Goal: Information Seeking & Learning: Understand process/instructions

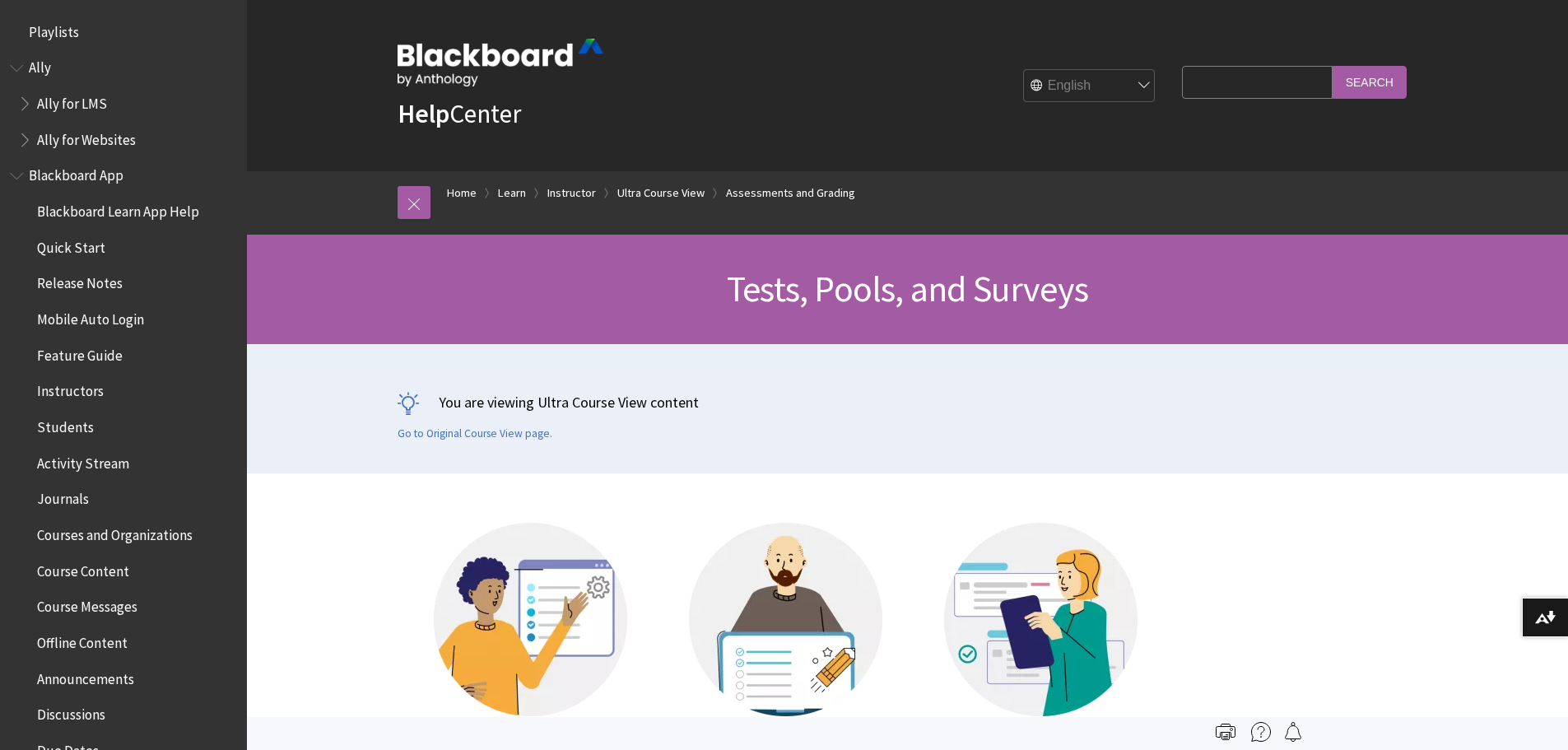
scroll to position [2613, 0]
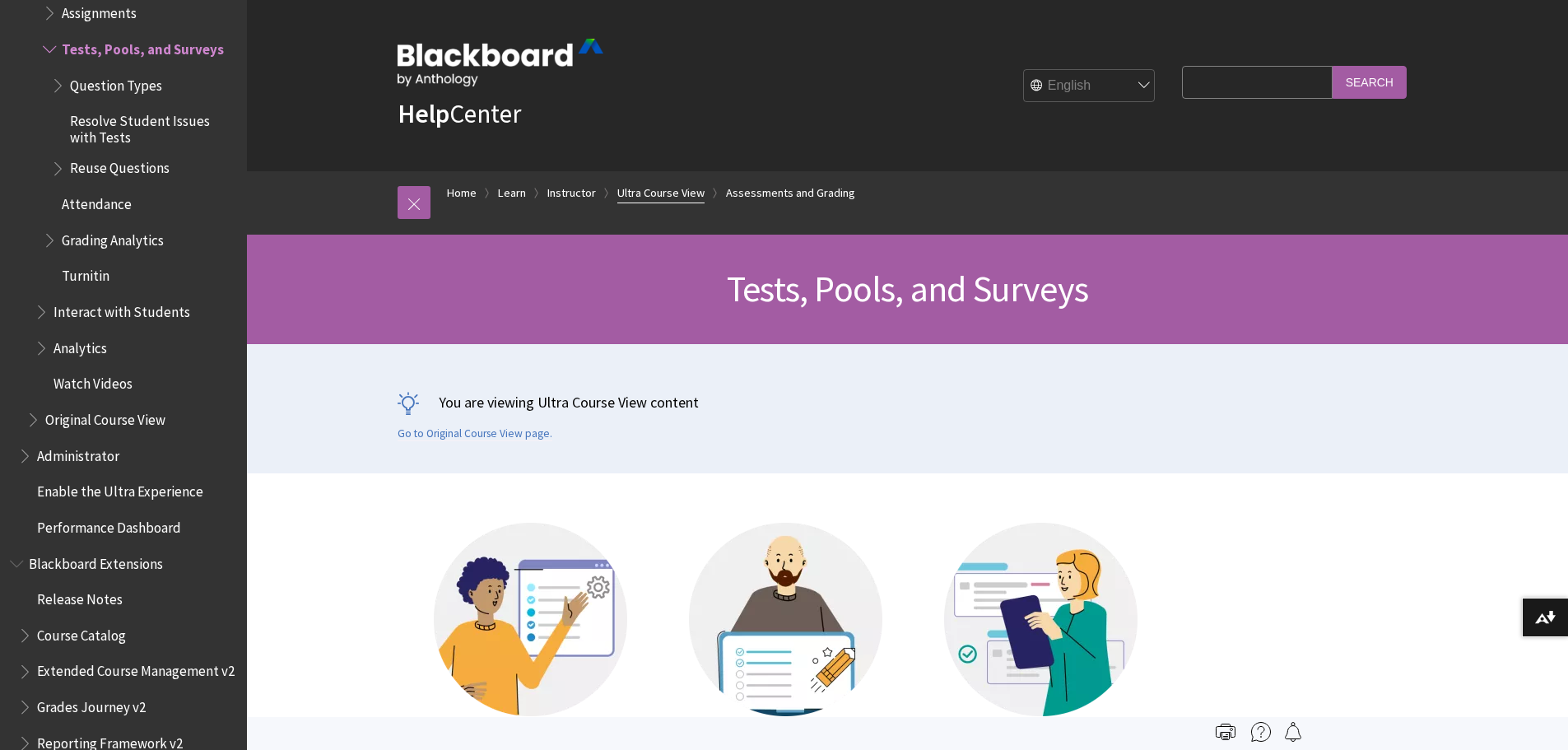
click at [655, 193] on link "Ultra Course View" at bounding box center [661, 193] width 88 height 20
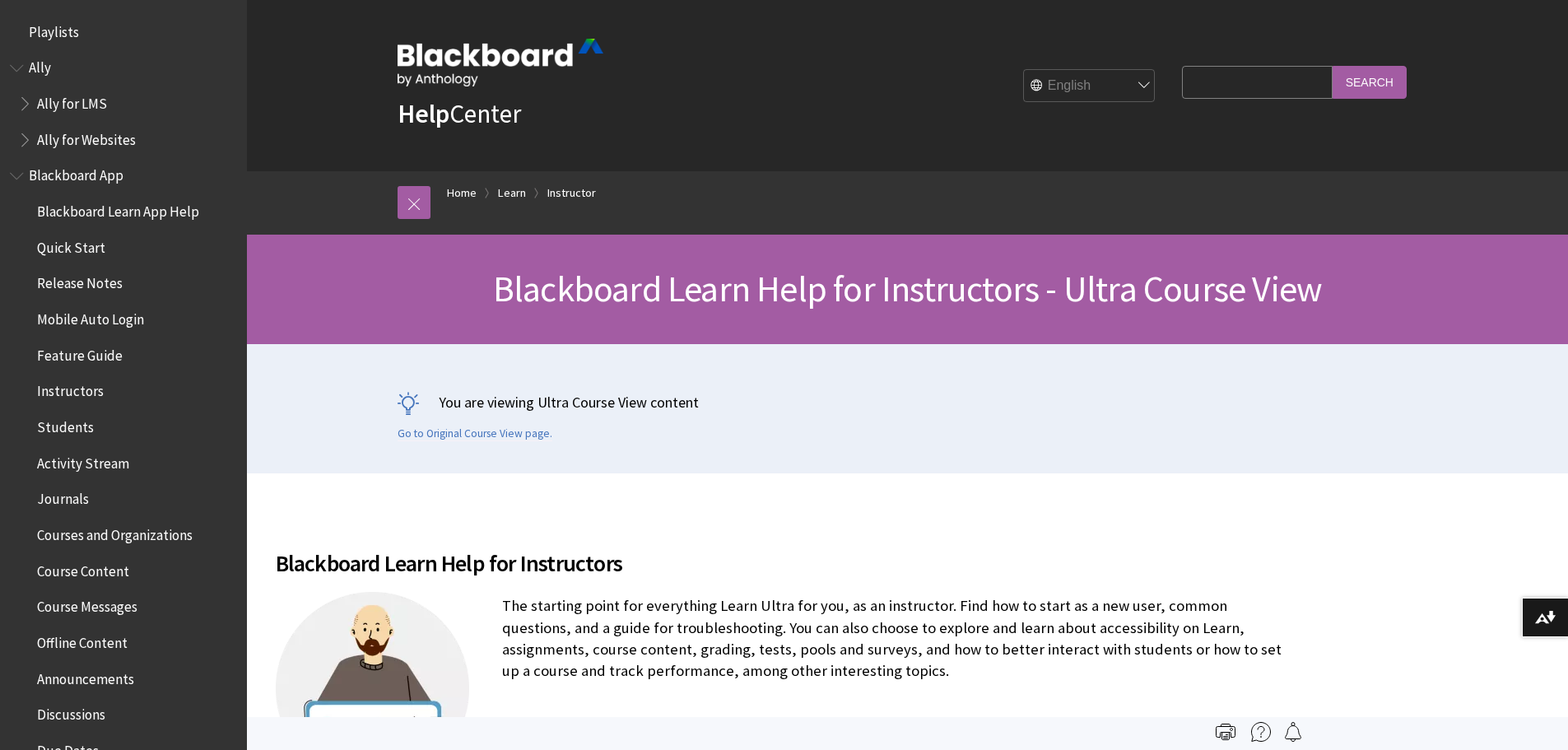
scroll to position [1992, 0]
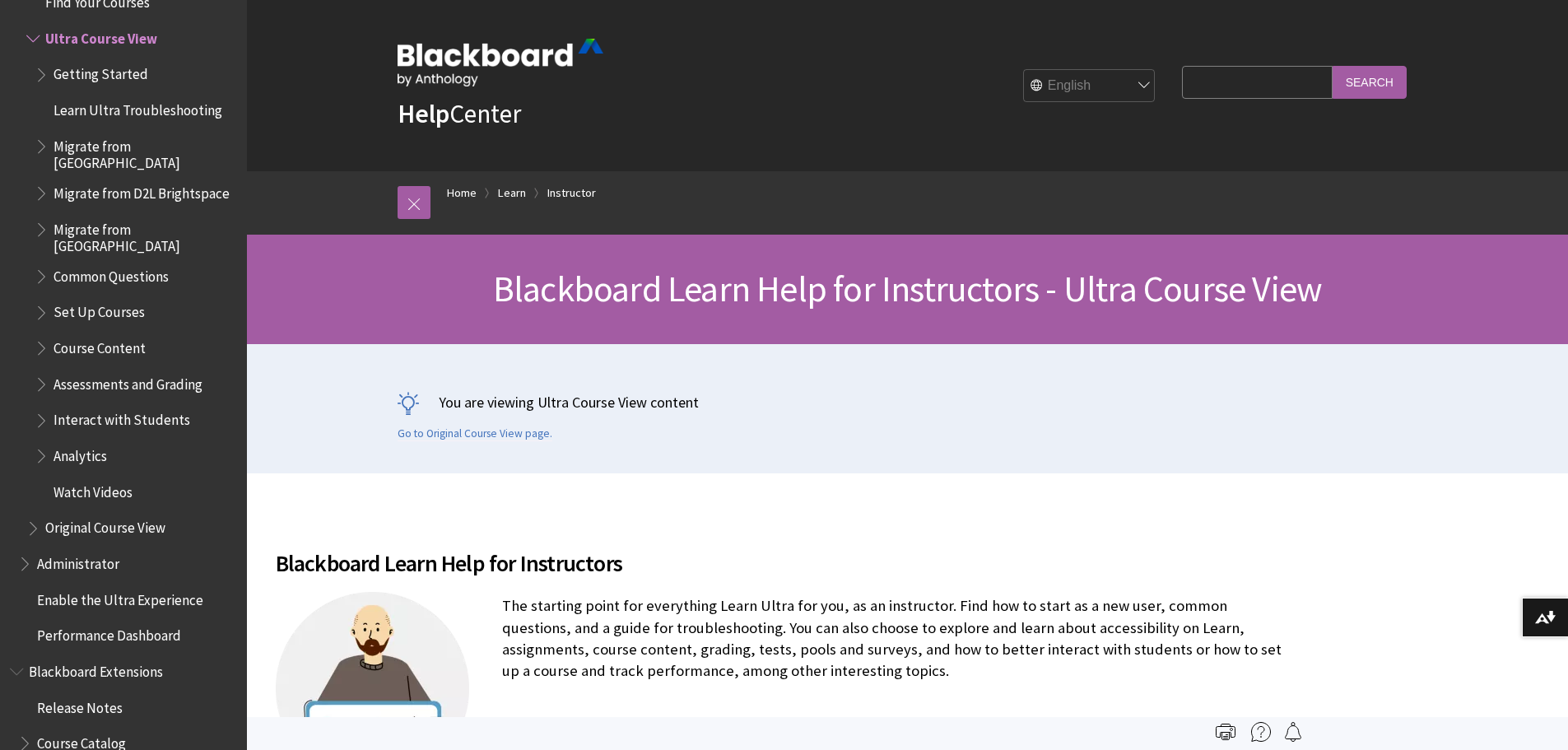
click at [1254, 83] on input "Search Query" at bounding box center [1256, 82] width 150 height 32
type input "download student work with multiple submissions"
click at [1332, 66] on input "Search" at bounding box center [1369, 82] width 74 height 32
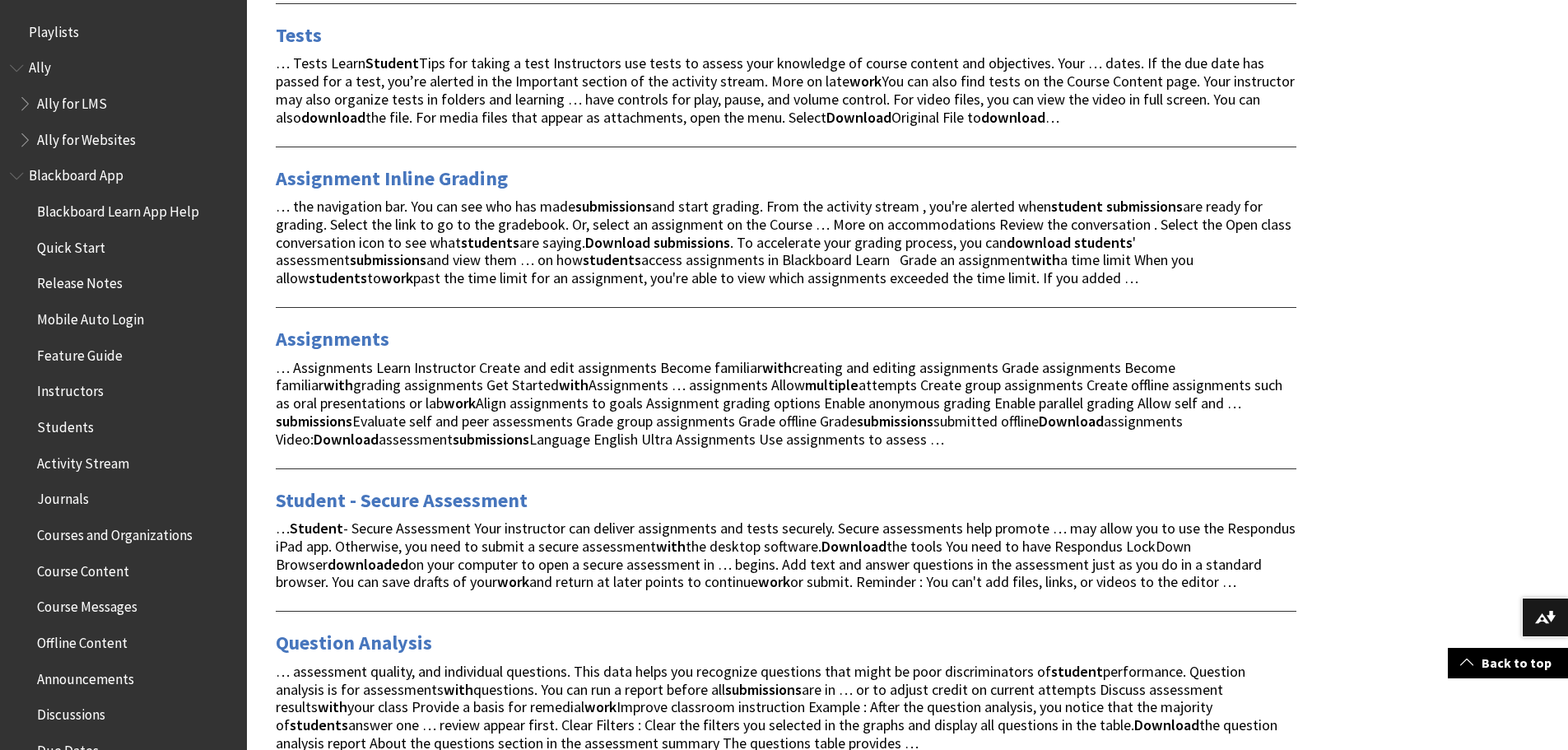
scroll to position [1646, 0]
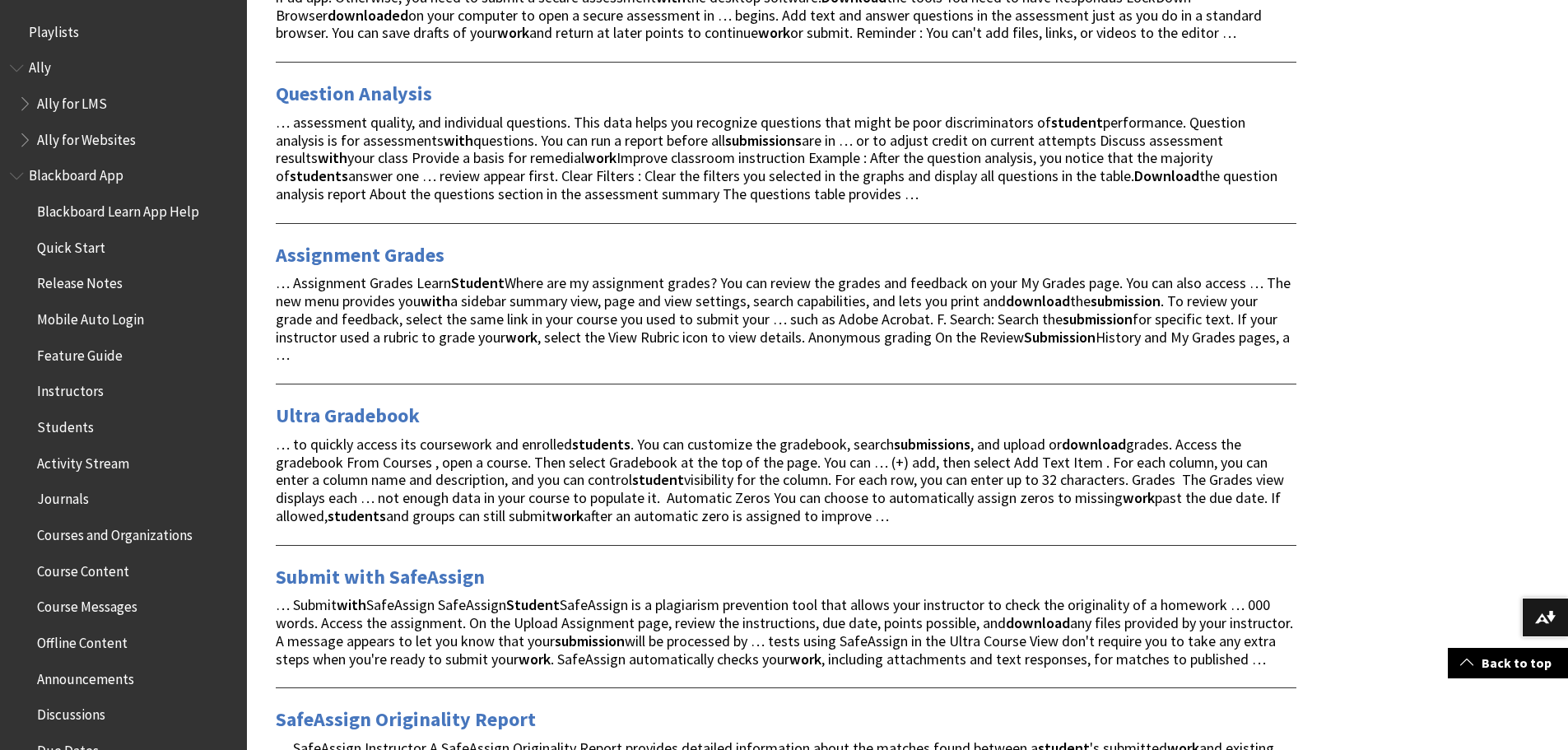
click at [73, 385] on span "Instructors" at bounding box center [70, 389] width 66 height 22
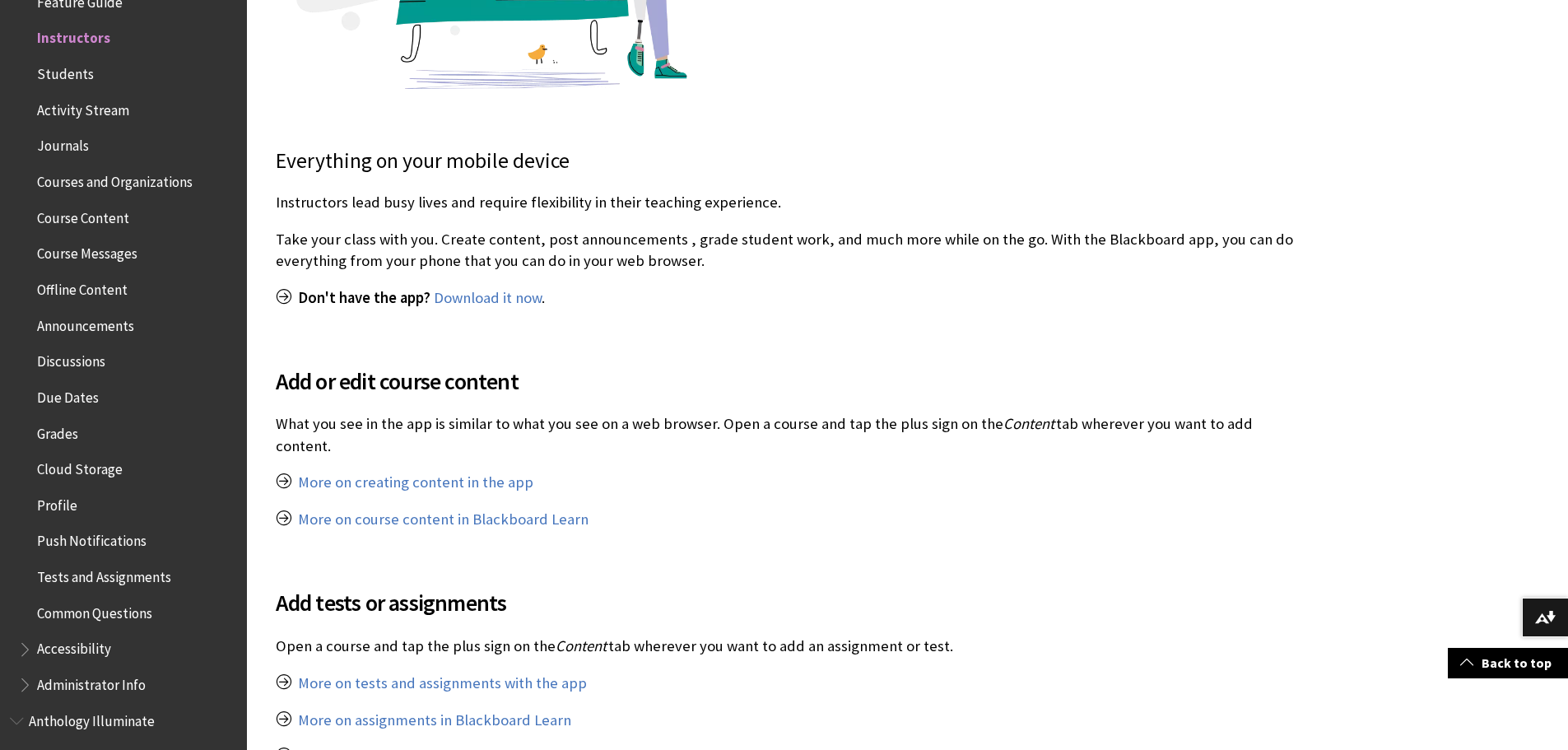
scroll to position [1097, 0]
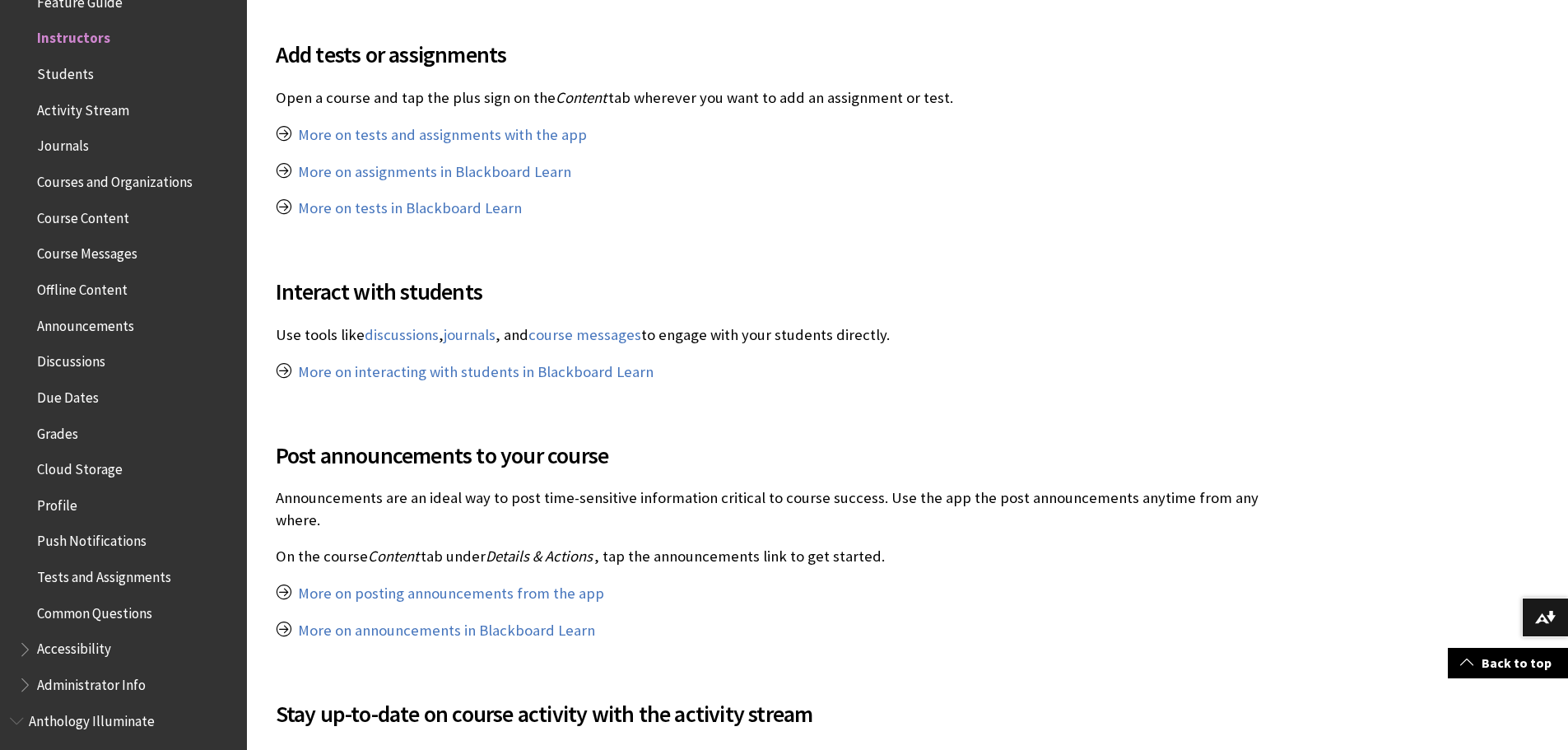
click at [69, 431] on span "Grades" at bounding box center [57, 431] width 41 height 22
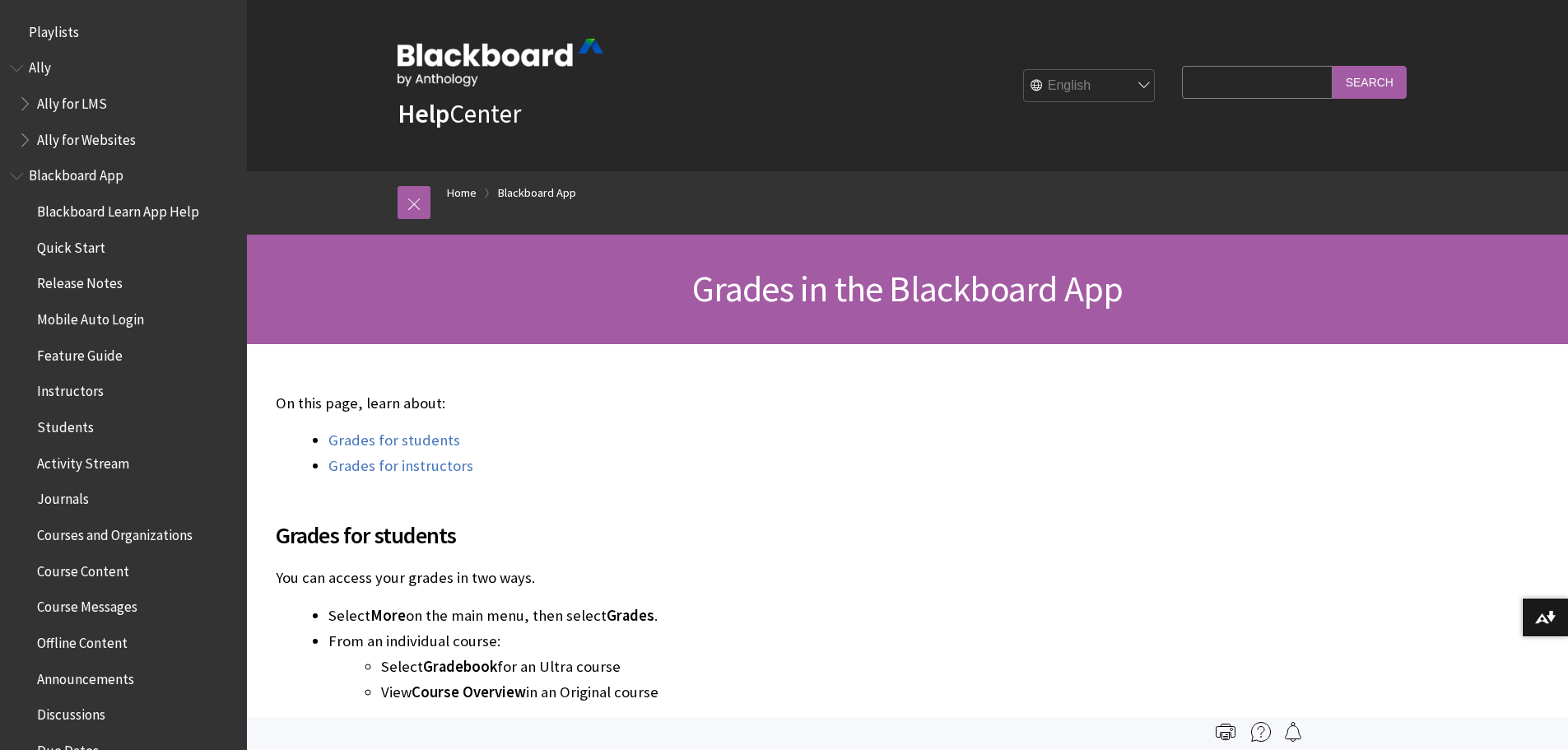
scroll to position [748, 0]
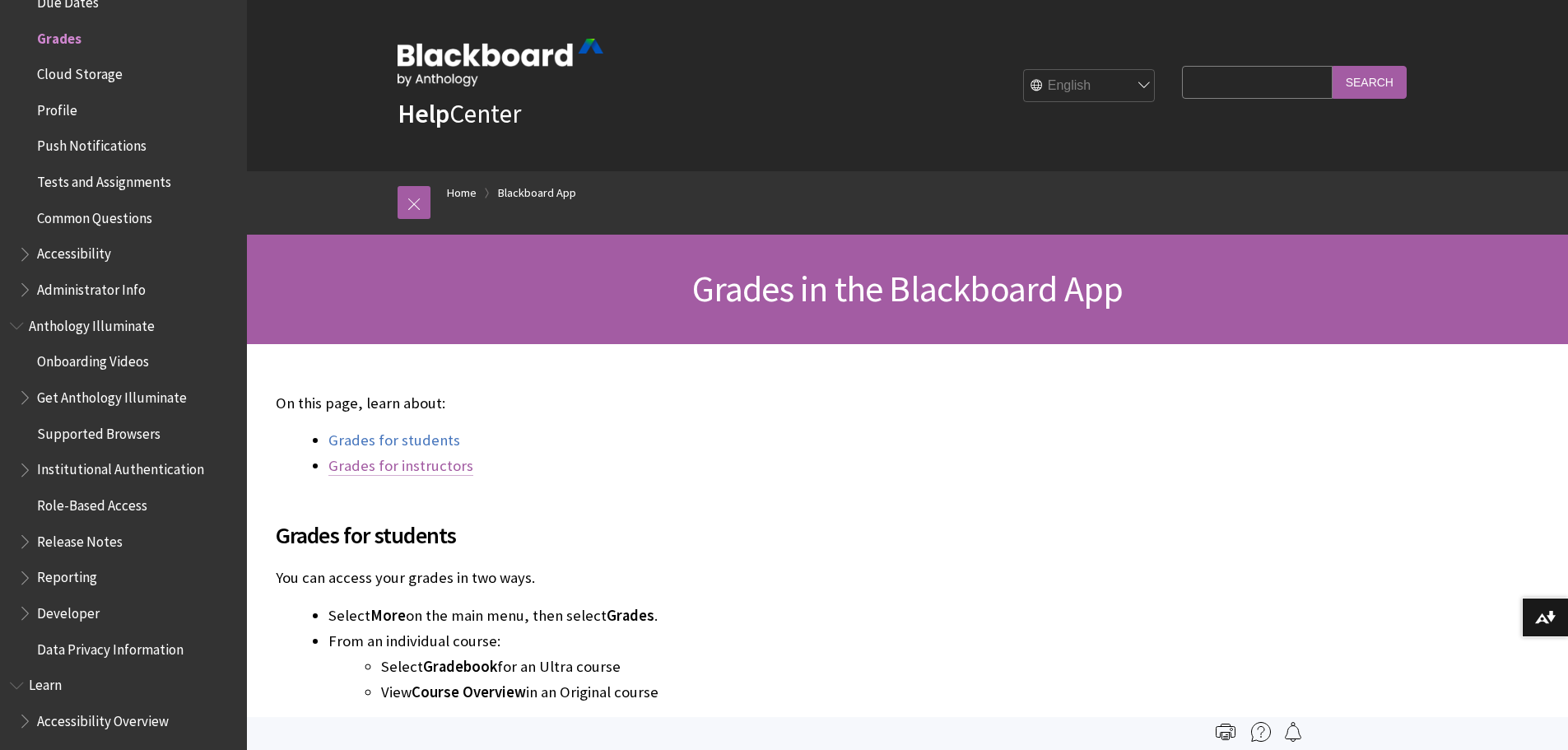
click at [435, 465] on link "Grades for instructors" at bounding box center [400, 466] width 145 height 19
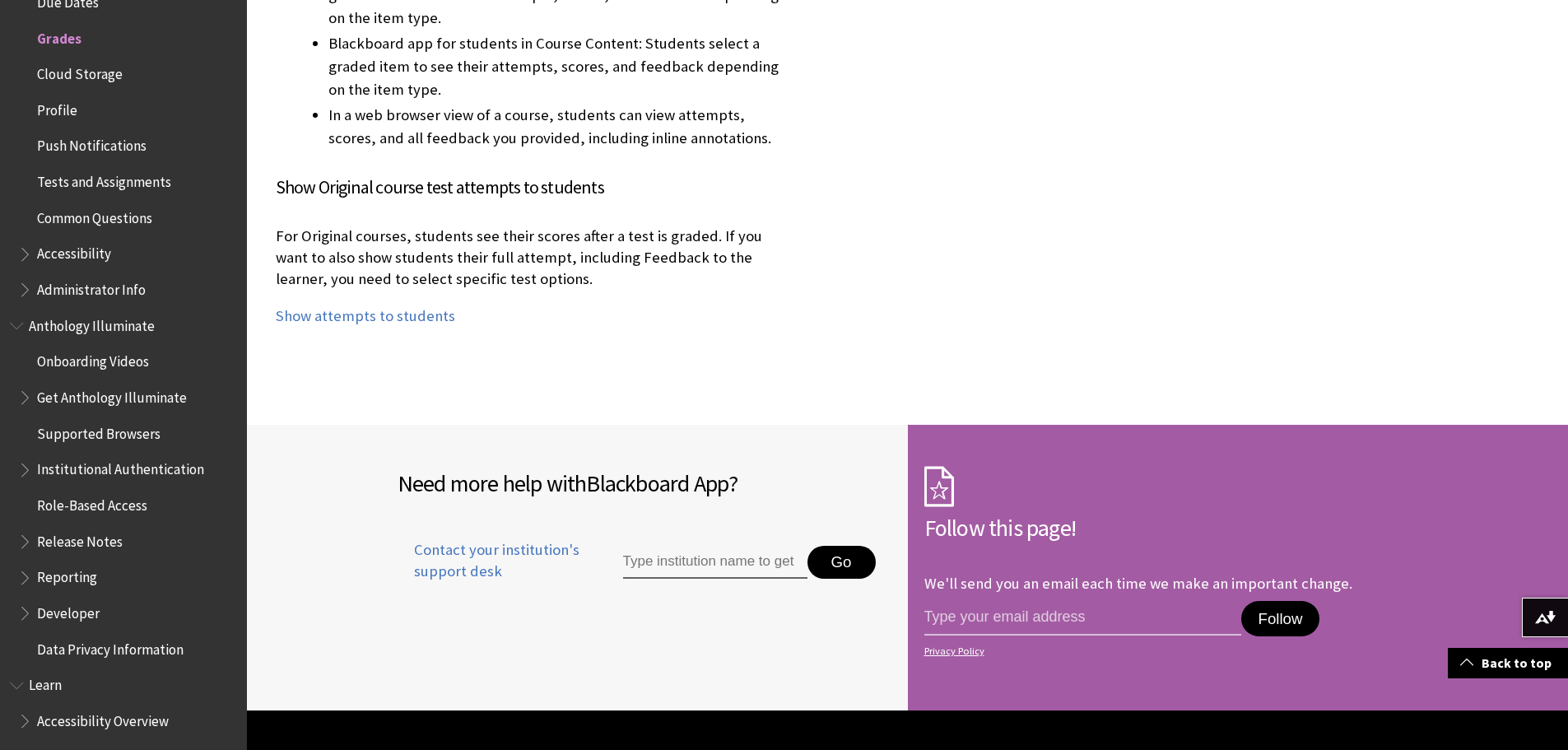
scroll to position [12855, 0]
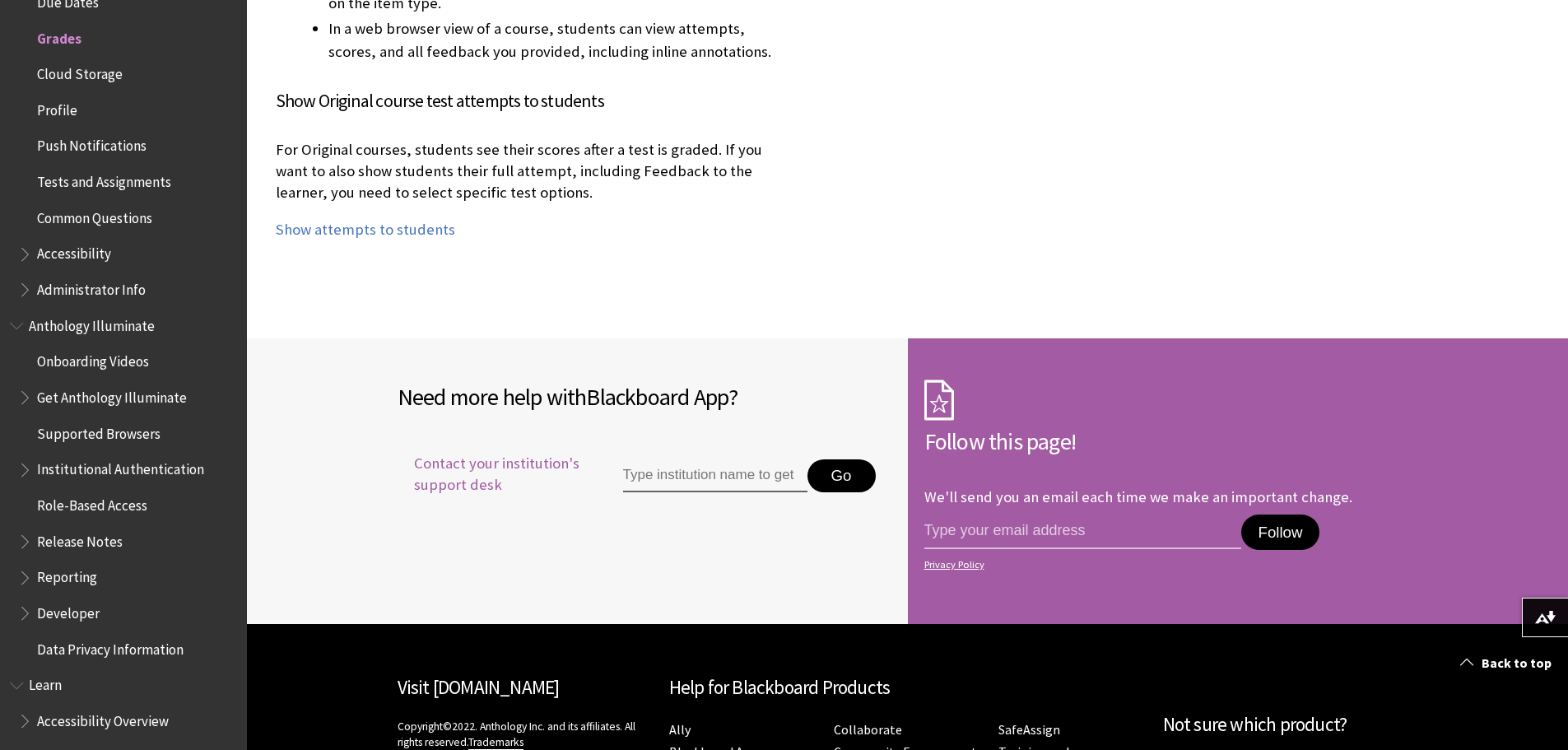
click at [434, 453] on span "Contact your institution's support desk" at bounding box center [491, 474] width 188 height 43
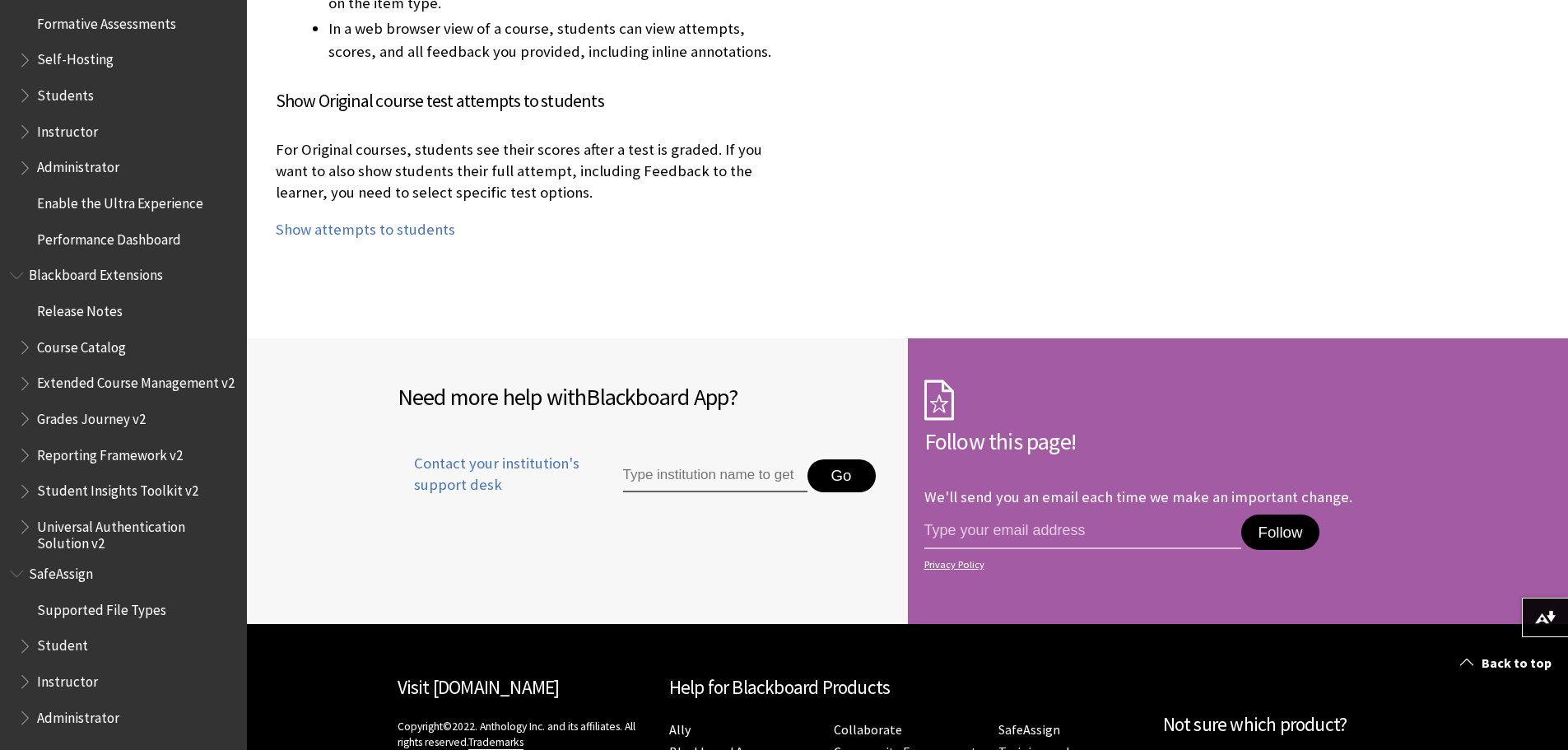
scroll to position [1539, 0]
click at [73, 684] on span "Instructor" at bounding box center [67, 678] width 61 height 22
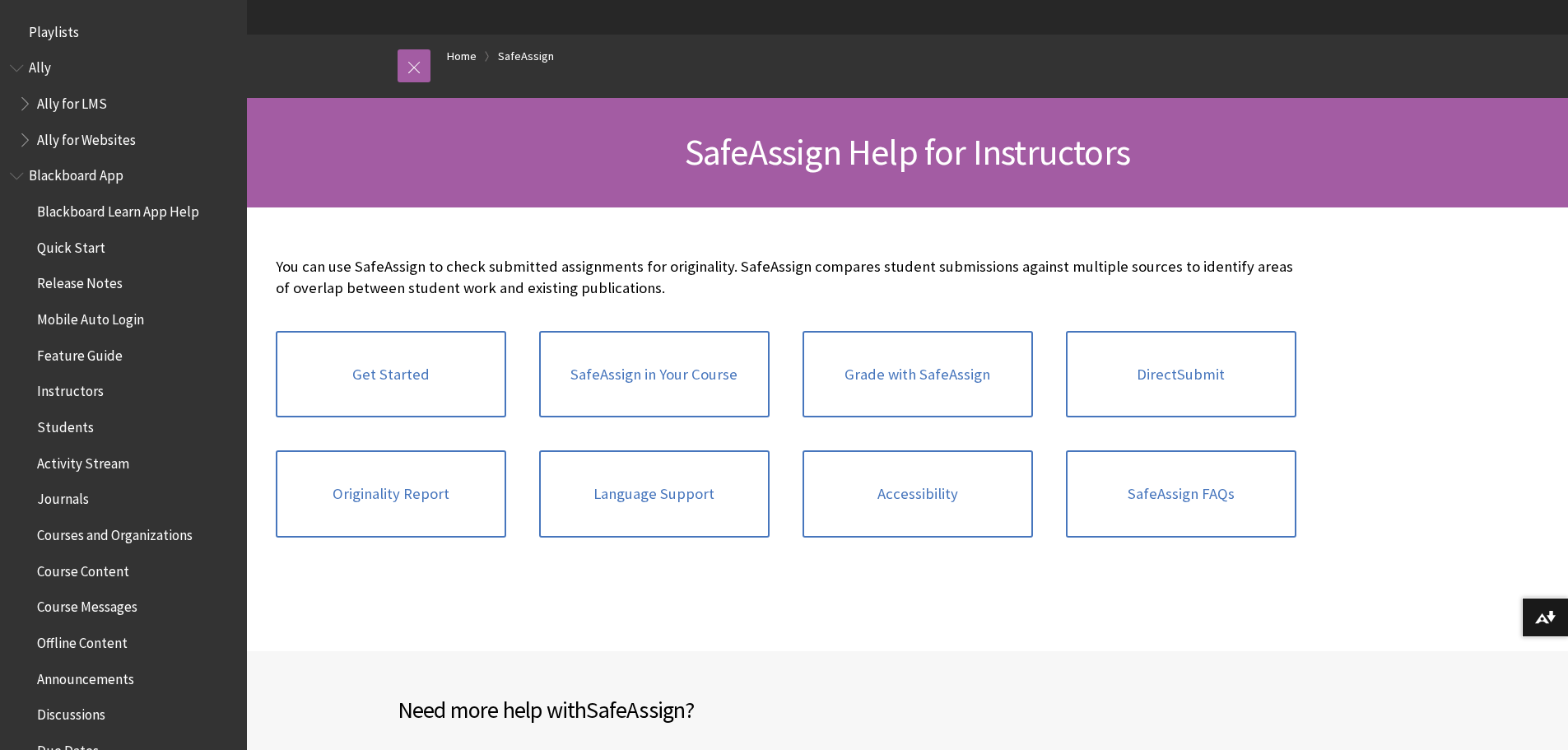
click at [27, 97] on span "Book outline for Anthology Ally Help" at bounding box center [27, 99] width 18 height 20
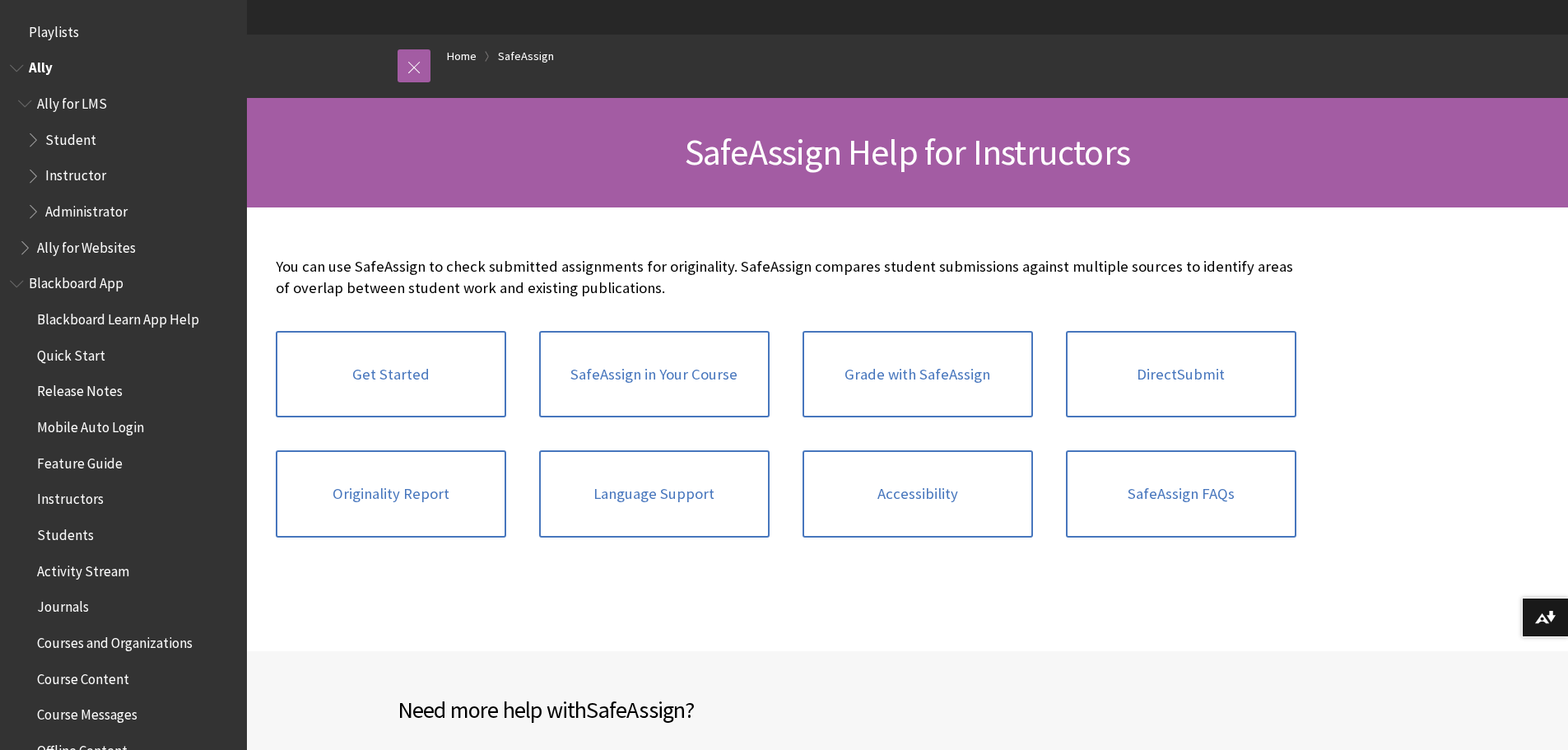
click at [97, 172] on span "Instructor" at bounding box center [75, 172] width 61 height 22
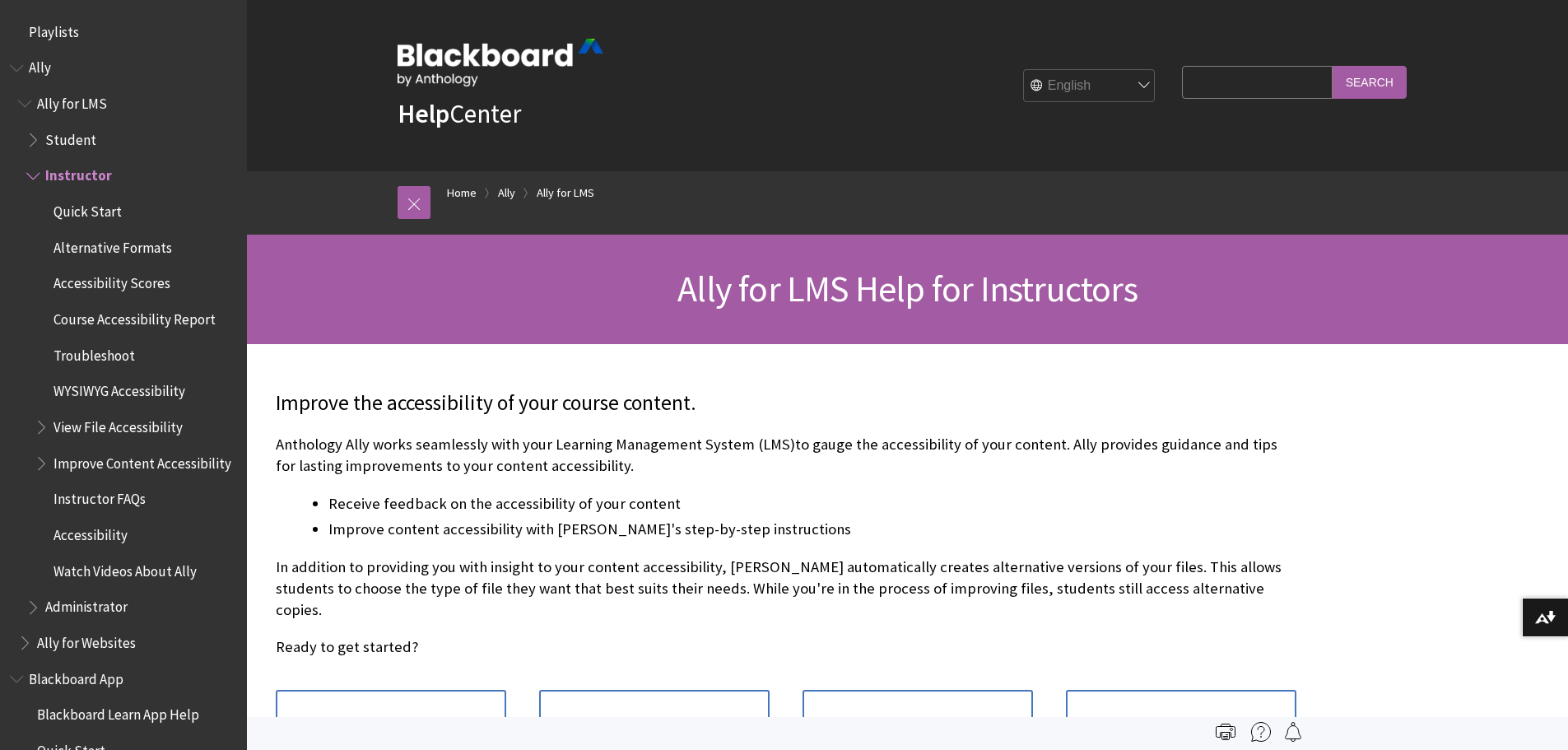
click at [60, 27] on span "Playlists" at bounding box center [55, 29] width 51 height 22
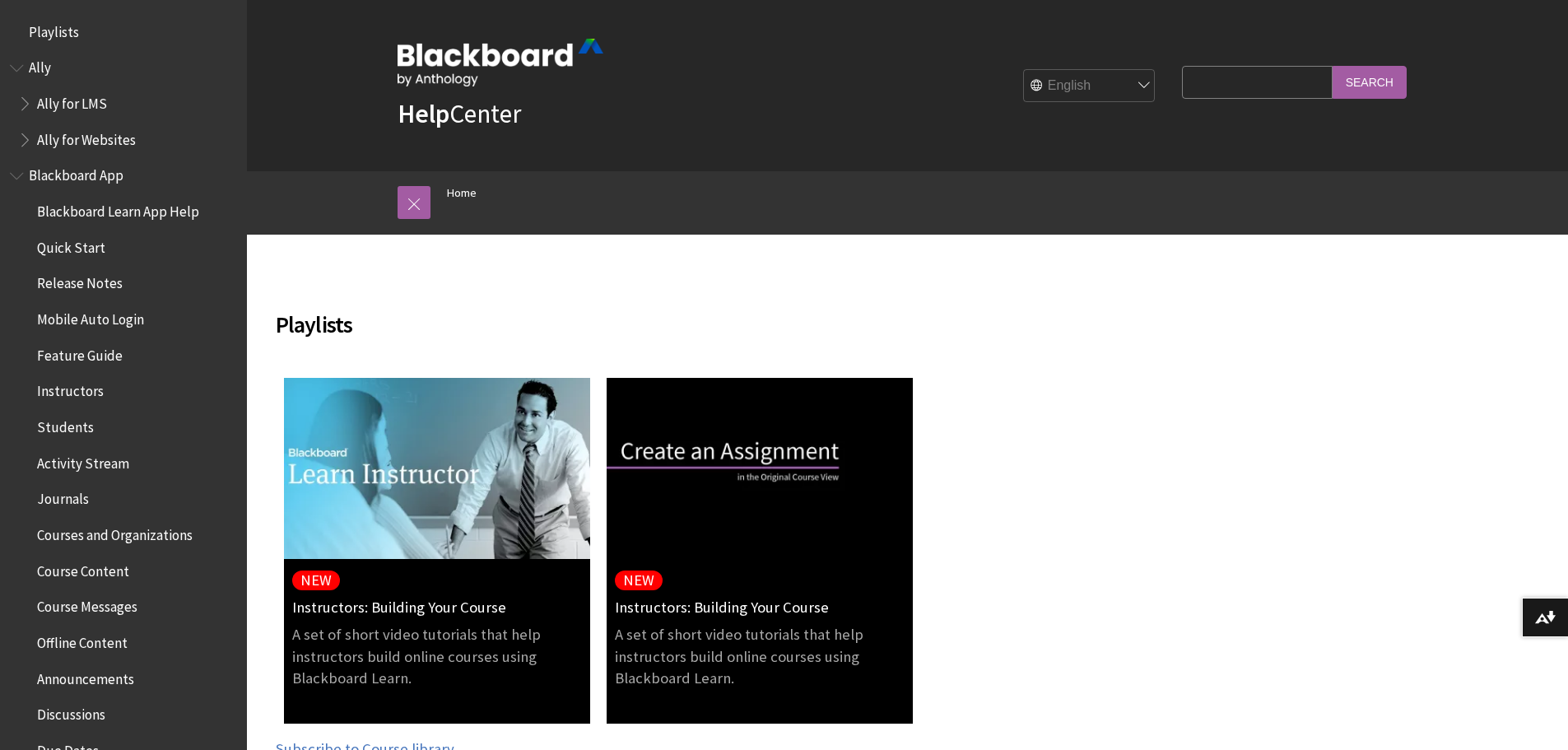
click at [19, 70] on span "Book outline for Anthology Ally Help" at bounding box center [19, 64] width 18 height 20
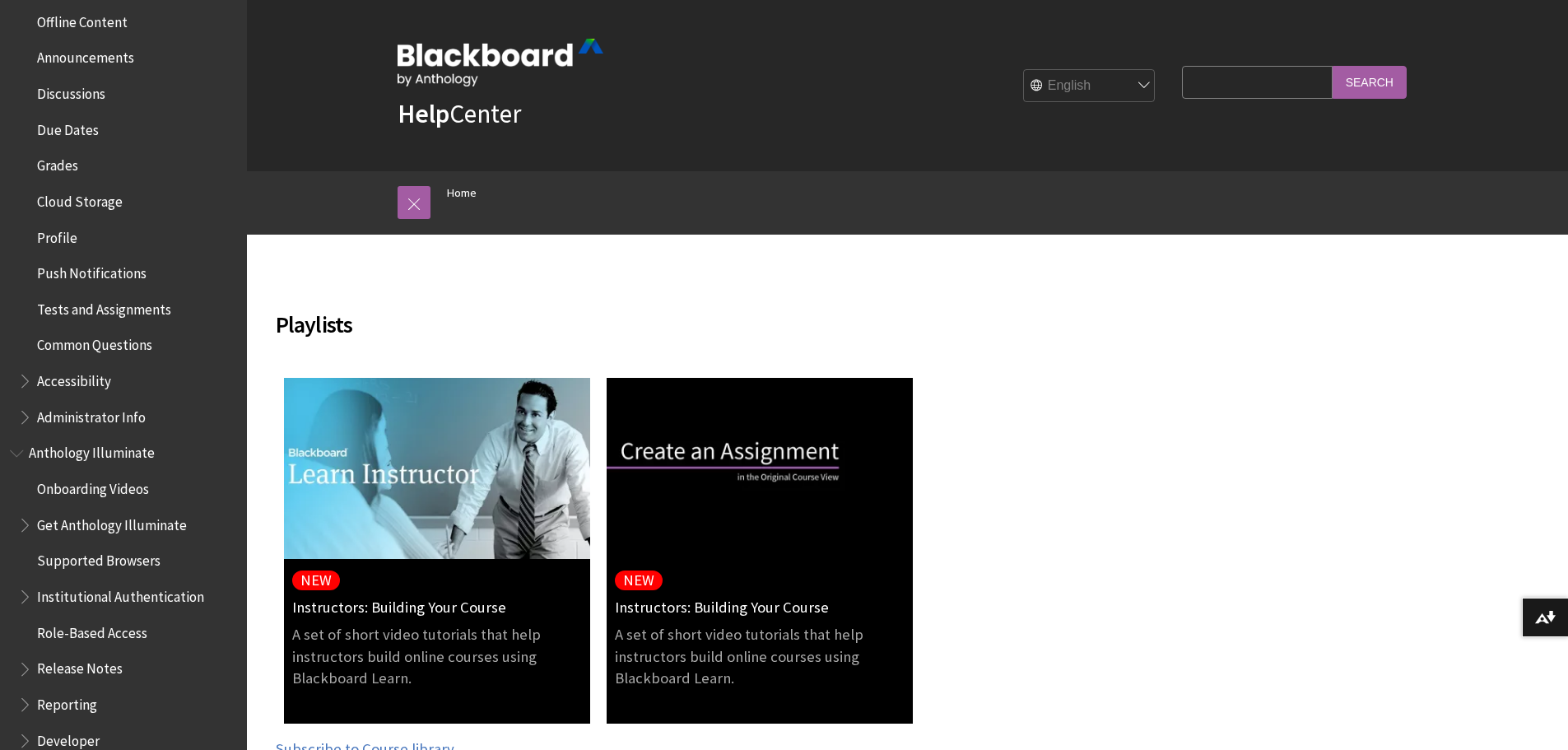
scroll to position [1097, 0]
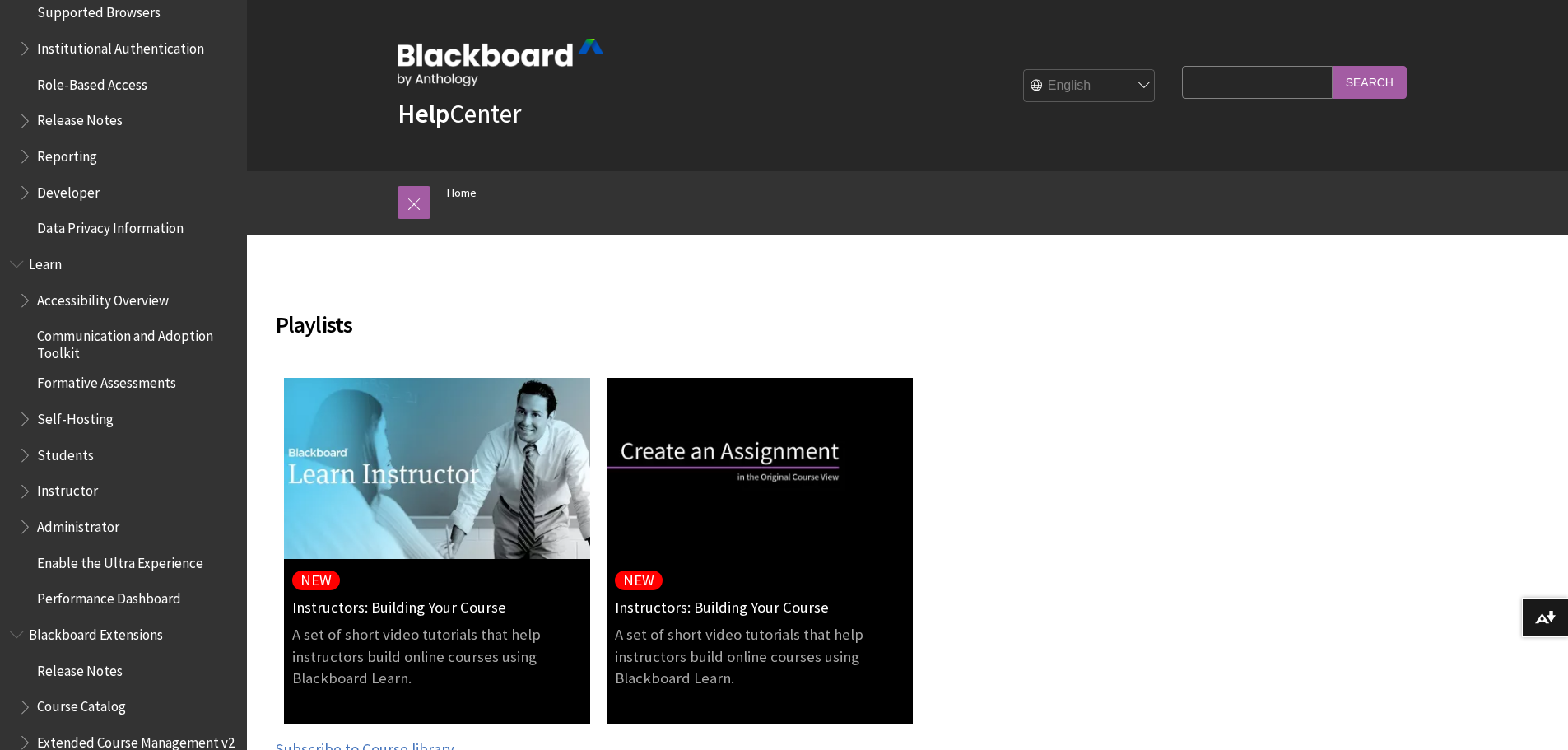
click at [25, 489] on span "Book outline for Blackboard Learn Help" at bounding box center [27, 487] width 18 height 20
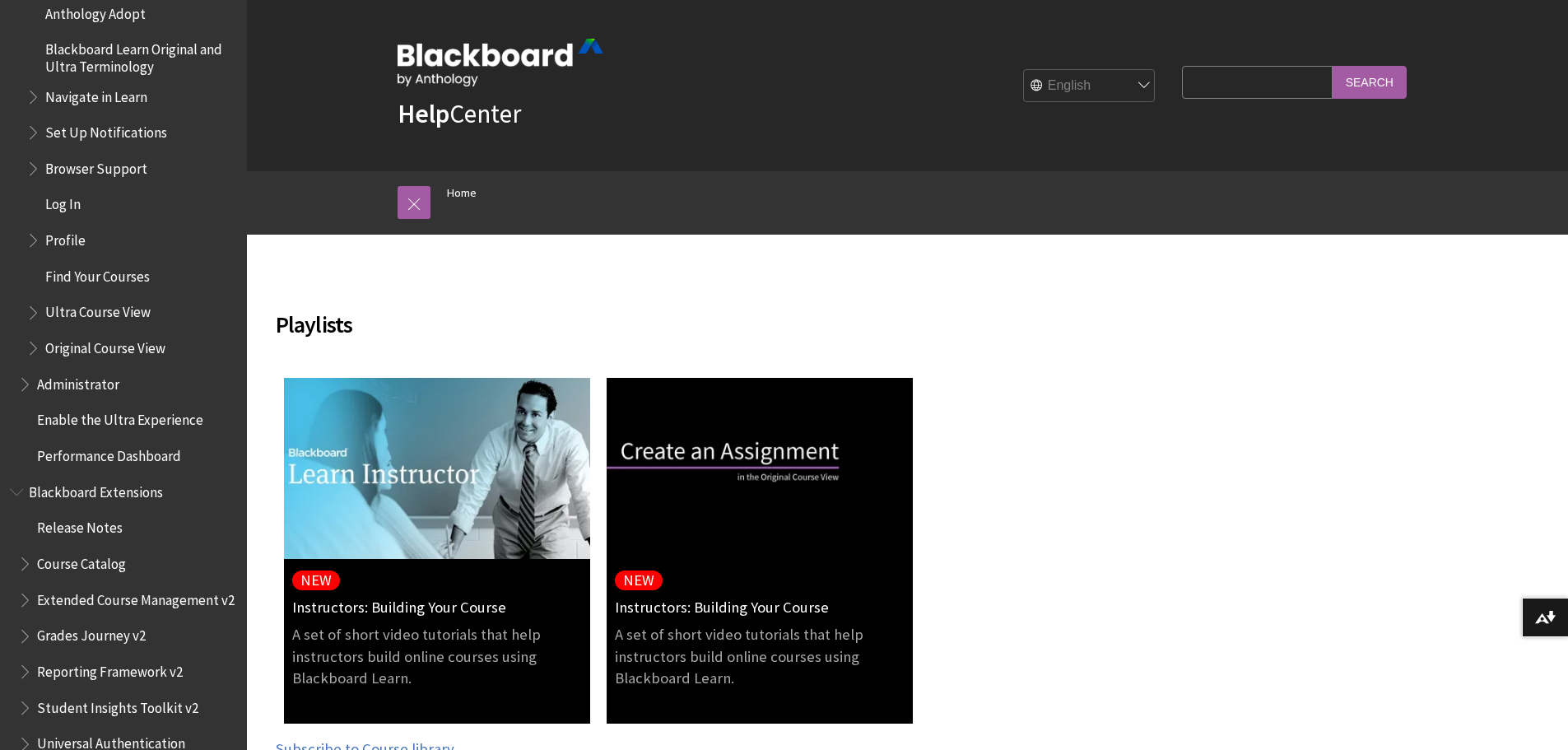
click at [1293, 76] on input "Search Query" at bounding box center [1256, 82] width 150 height 32
type input "downloading assignments with multiple attempts"
click at [1332, 66] on input "Search" at bounding box center [1369, 82] width 74 height 32
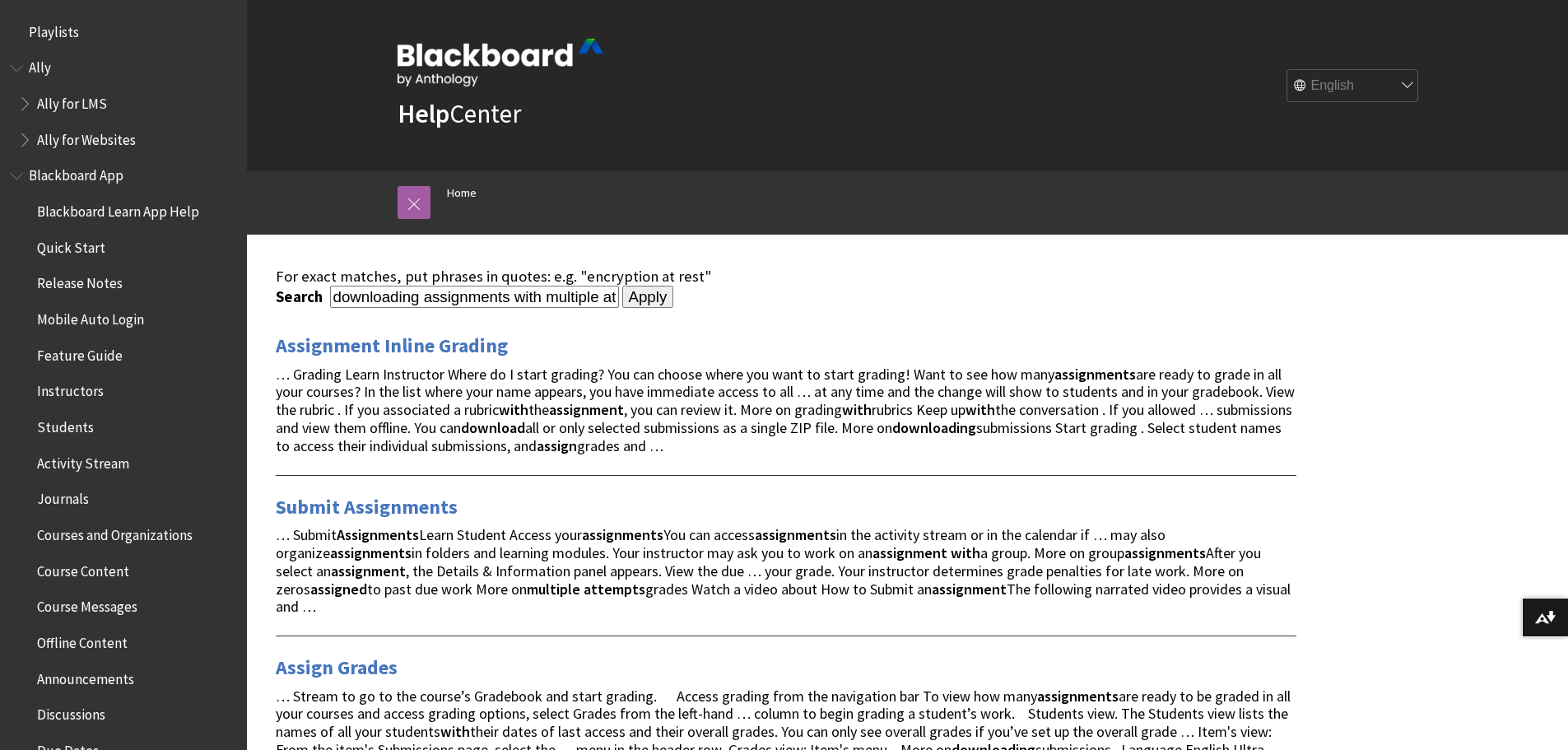
click at [976, 428] on strong "downloading" at bounding box center [934, 427] width 84 height 19
click at [385, 348] on link "Assignment Inline Grading" at bounding box center [392, 345] width 232 height 26
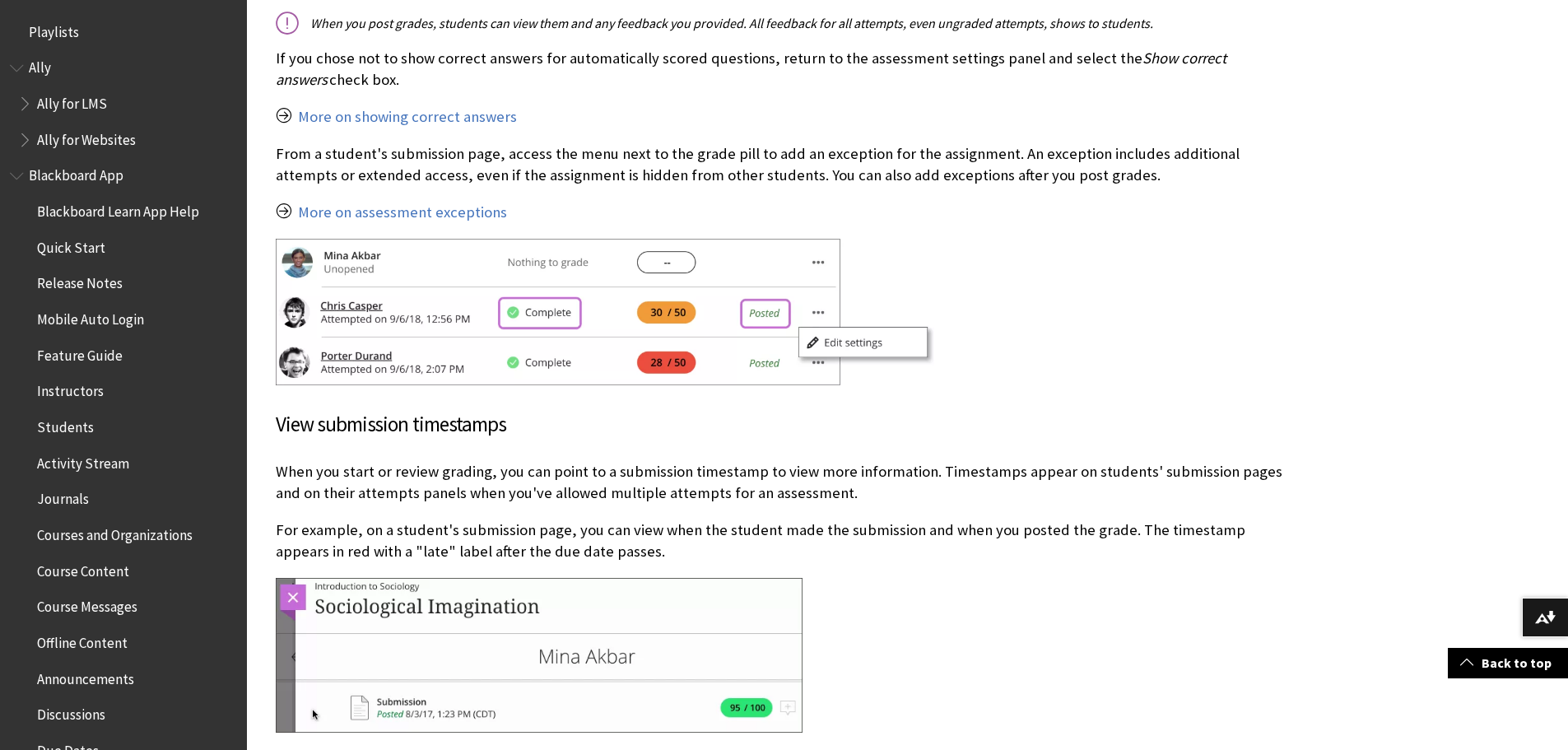
scroll to position [3841, 0]
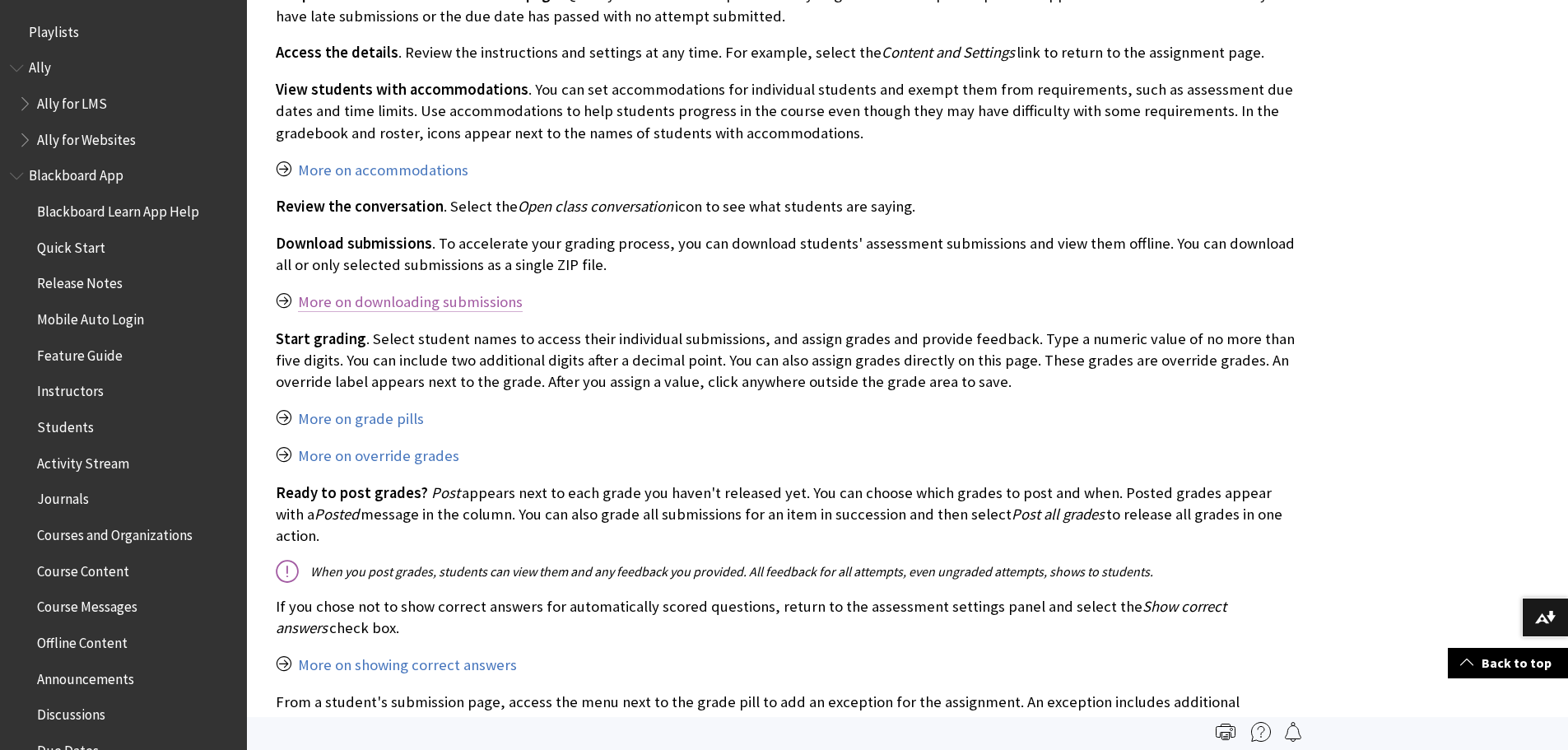
click at [481, 292] on link "More on downloading submissions" at bounding box center [410, 302] width 225 height 19
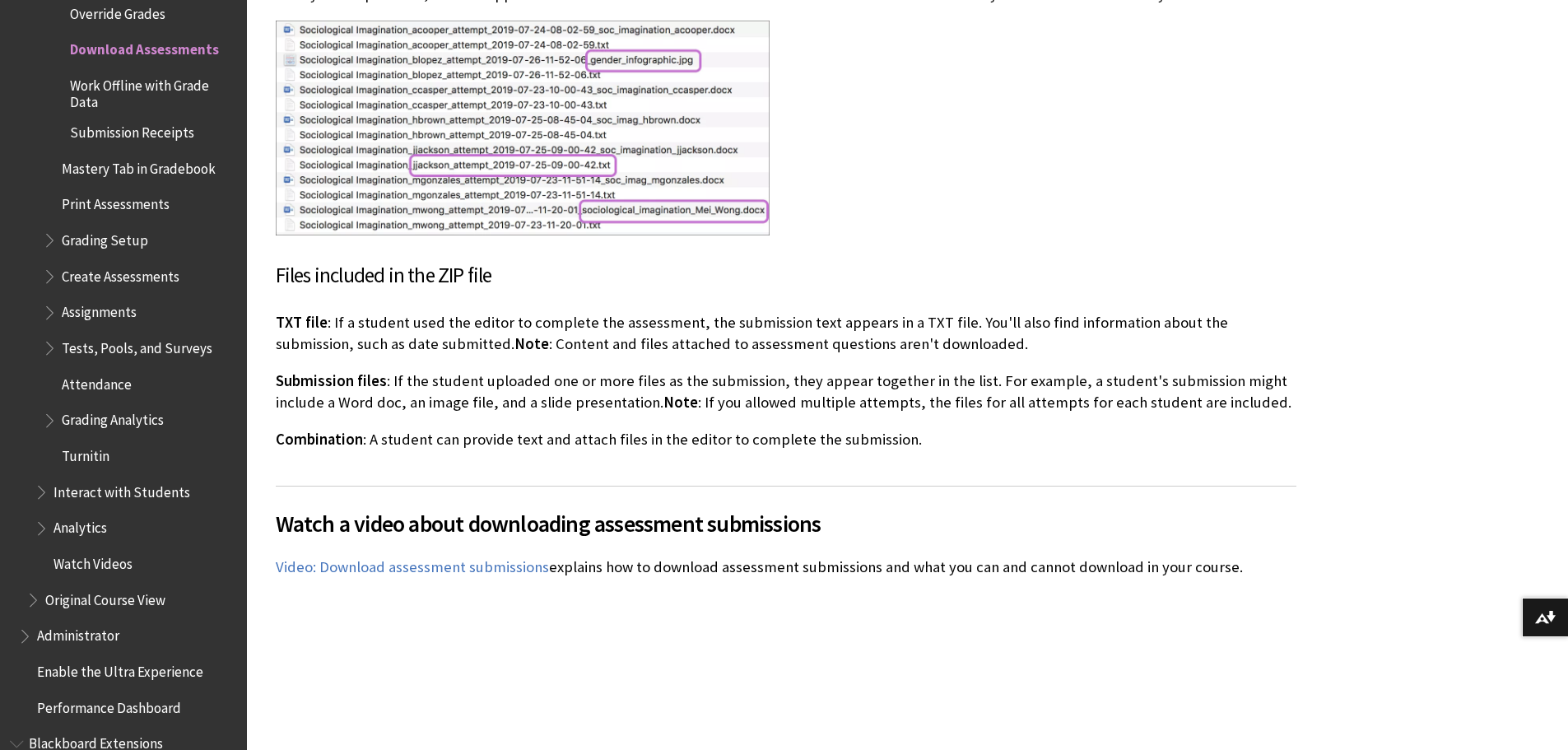
scroll to position [2700, 0]
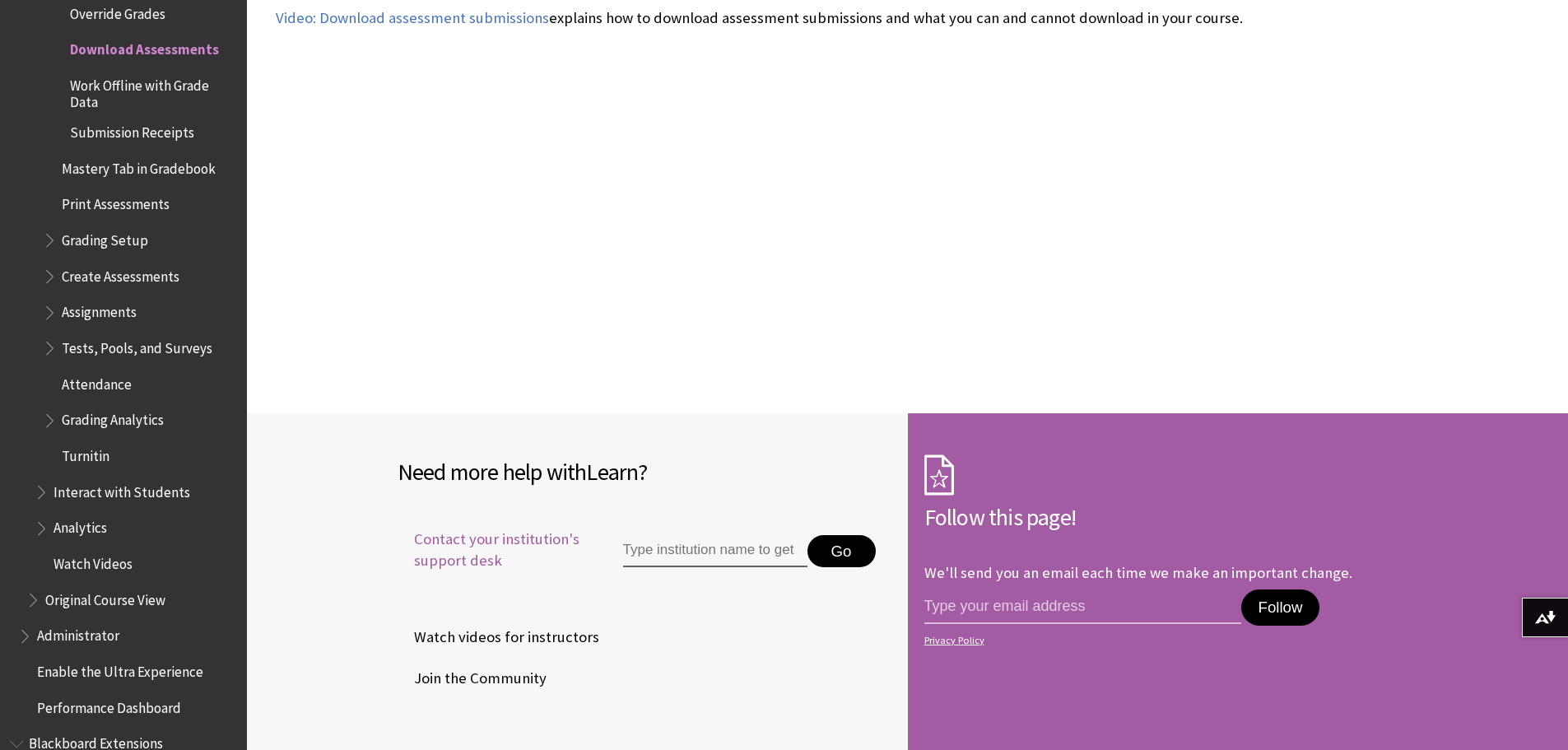
click at [528, 528] on span "Contact your institution's support desk" at bounding box center [491, 549] width 188 height 43
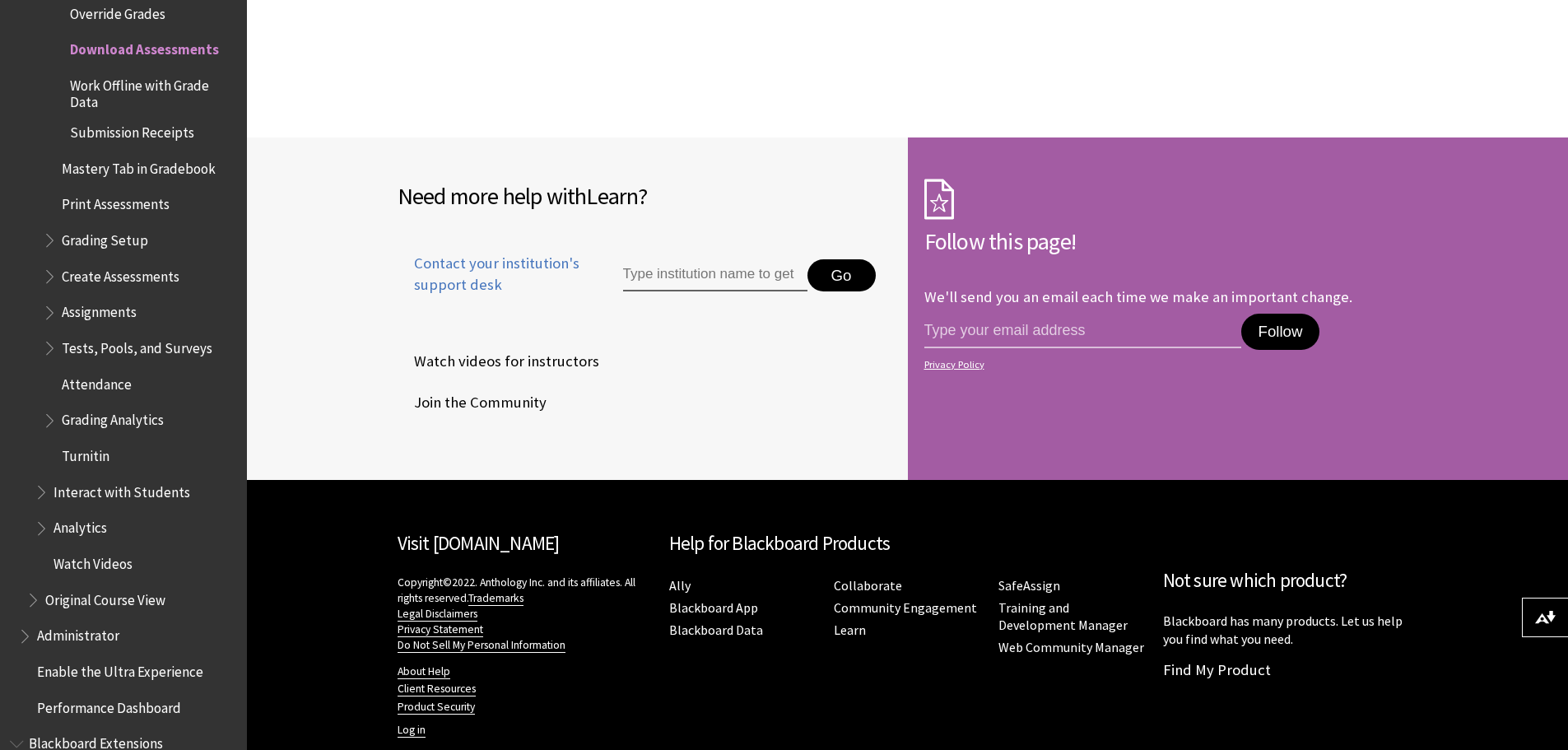
scroll to position [2985, 0]
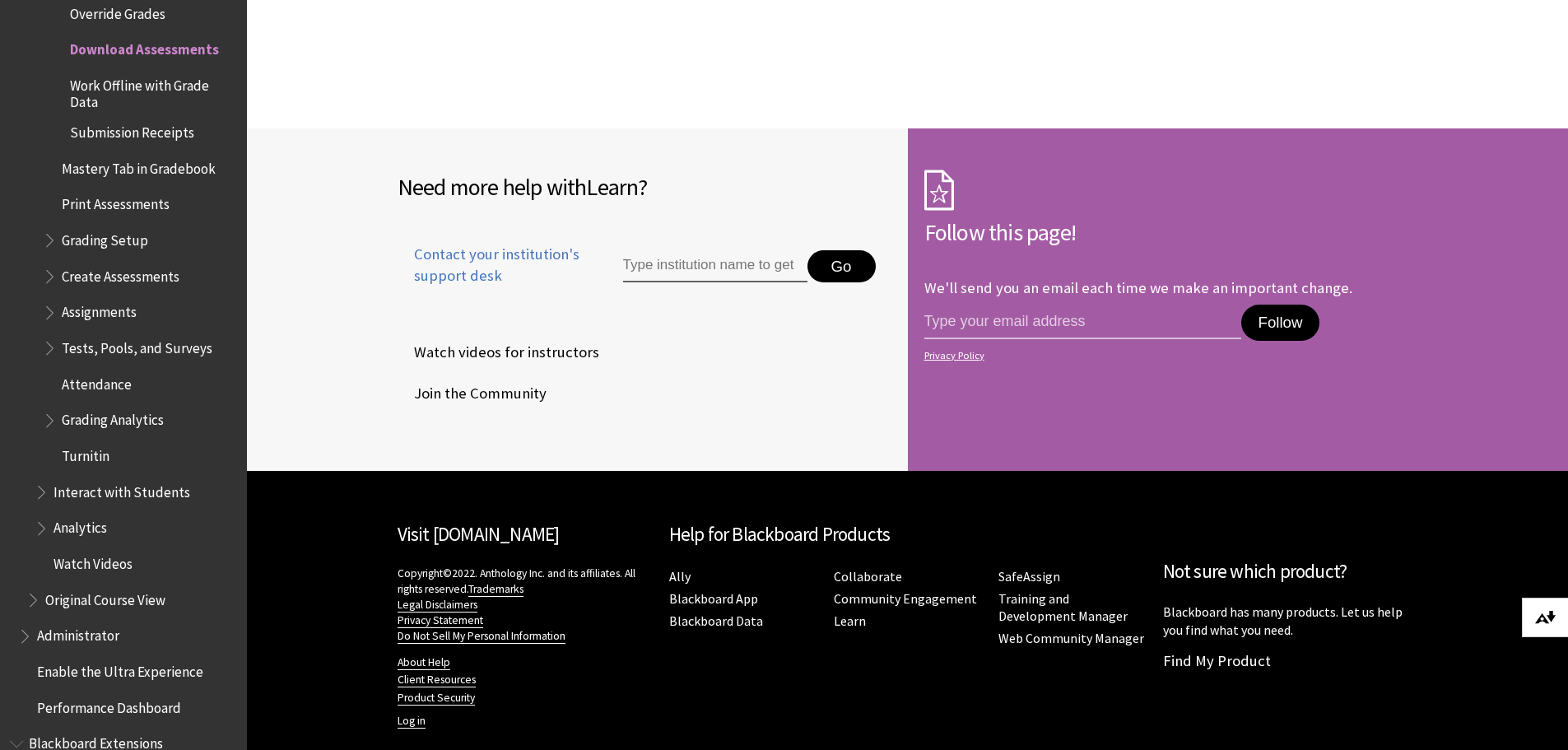
click at [1551, 613] on img at bounding box center [1545, 618] width 20 height 14
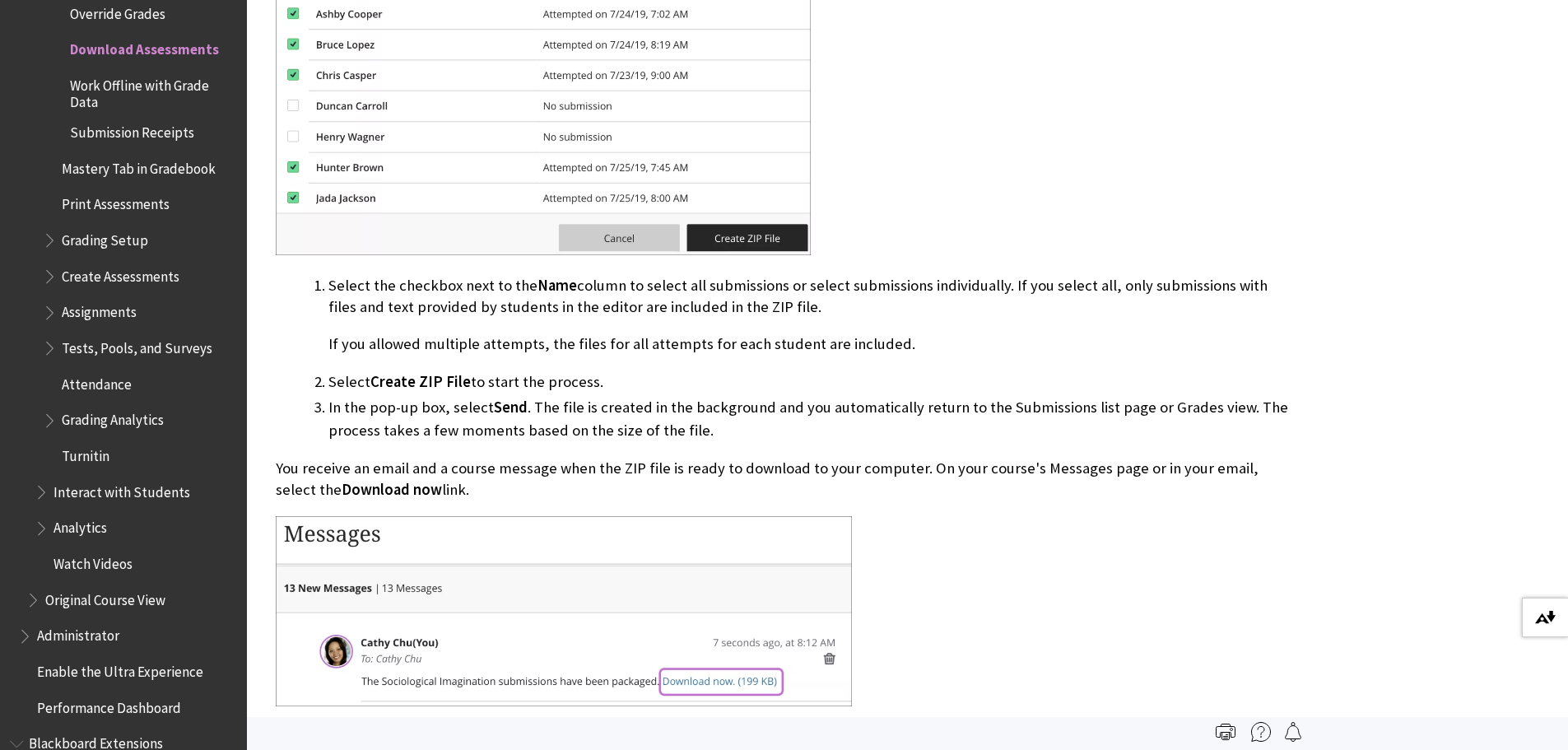
scroll to position [0, 0]
